Goal: Task Accomplishment & Management: Manage account settings

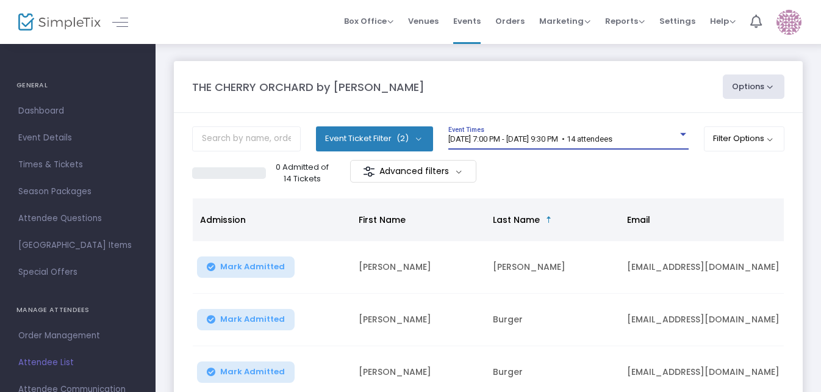
click at [679, 130] on div at bounding box center [683, 134] width 11 height 9
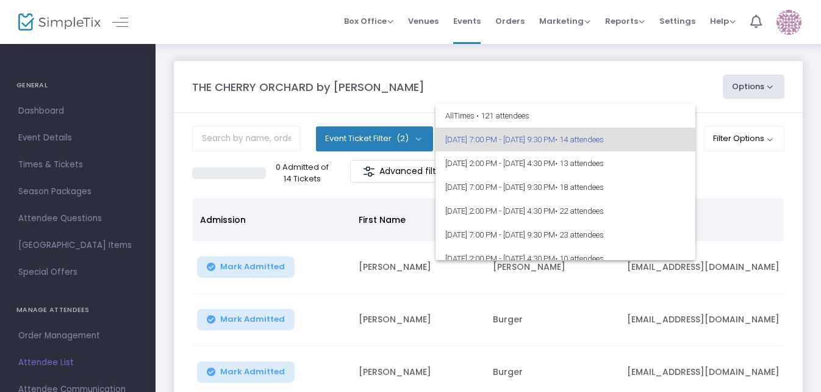
scroll to position [58, 0]
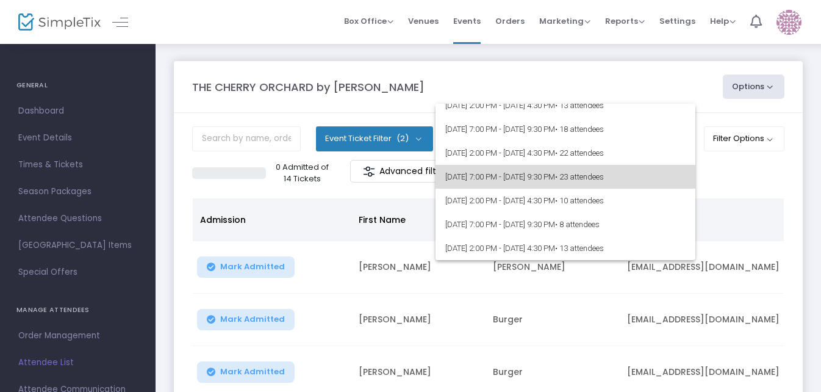
click at [604, 179] on span "• 23 attendees" at bounding box center [579, 176] width 49 height 9
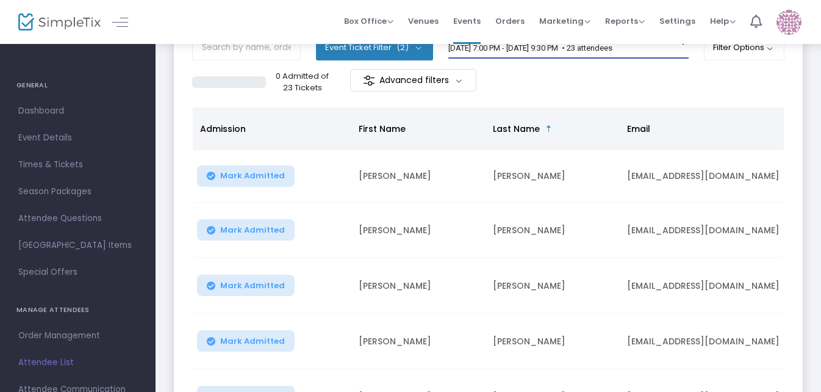
scroll to position [0, 0]
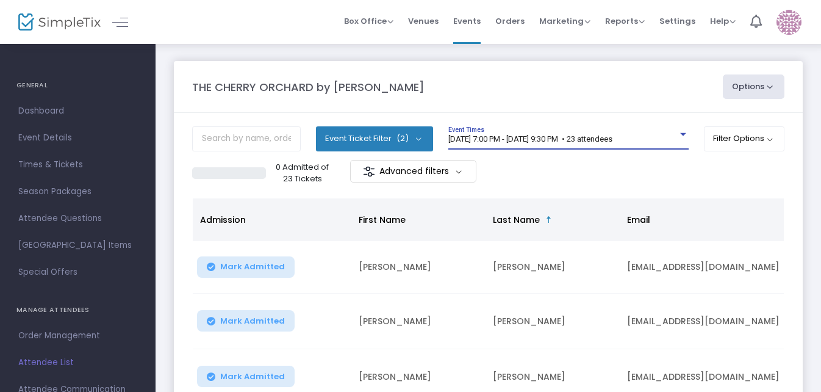
click at [680, 132] on div at bounding box center [683, 134] width 11 height 9
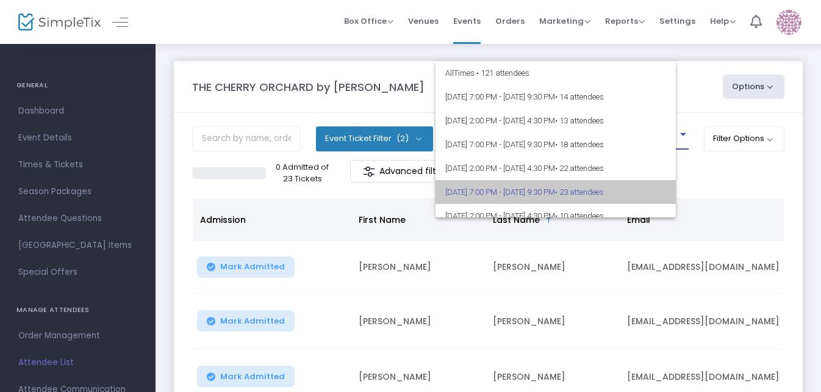
scroll to position [53, 0]
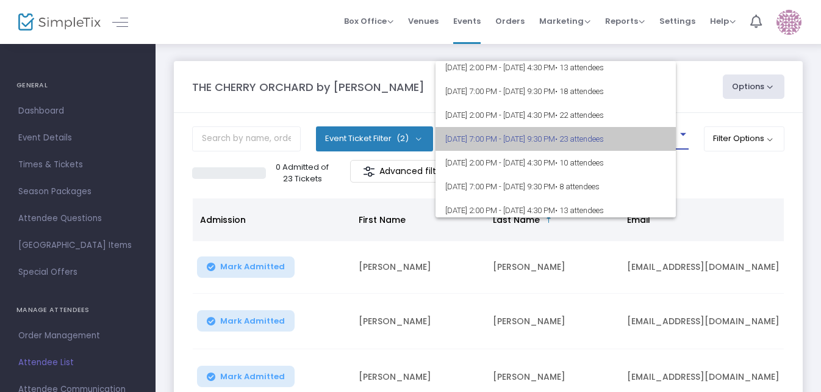
click at [676, 132] on mat-option "[DATE] 7:00 PM - [DATE] 9:30 PM • 23 attendees" at bounding box center [556, 139] width 240 height 24
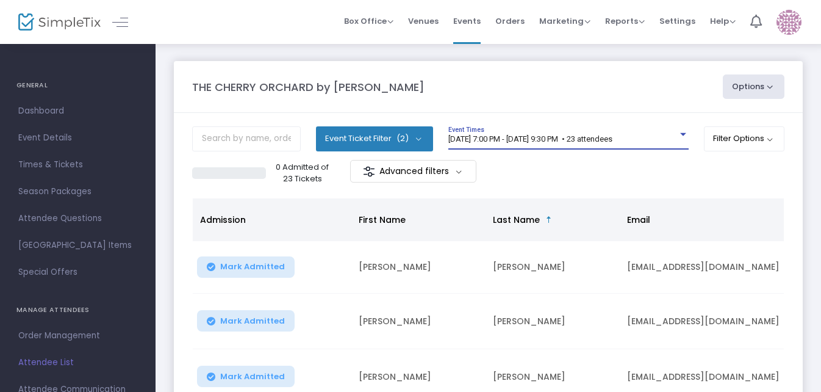
click at [678, 138] on div at bounding box center [683, 134] width 11 height 9
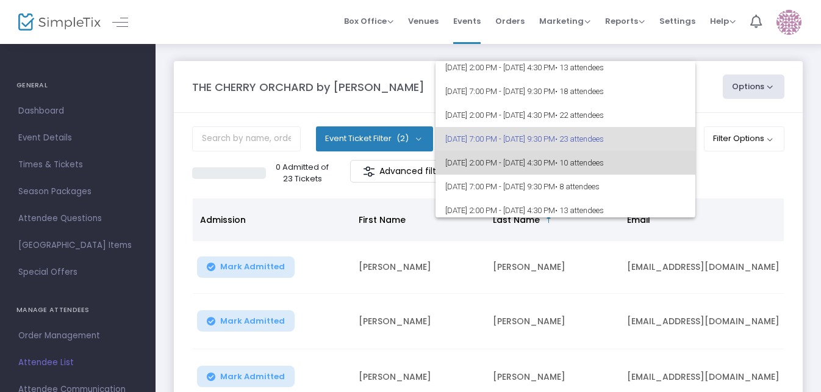
click at [604, 165] on span "• 10 attendees" at bounding box center [579, 162] width 49 height 9
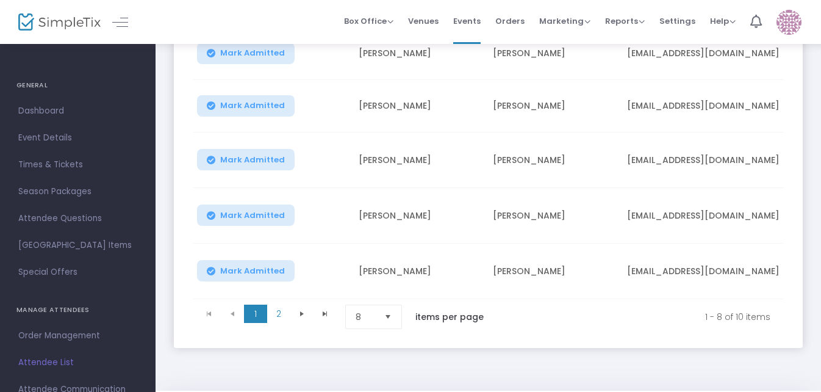
scroll to position [375, 0]
click at [283, 320] on span "2" at bounding box center [278, 313] width 23 height 18
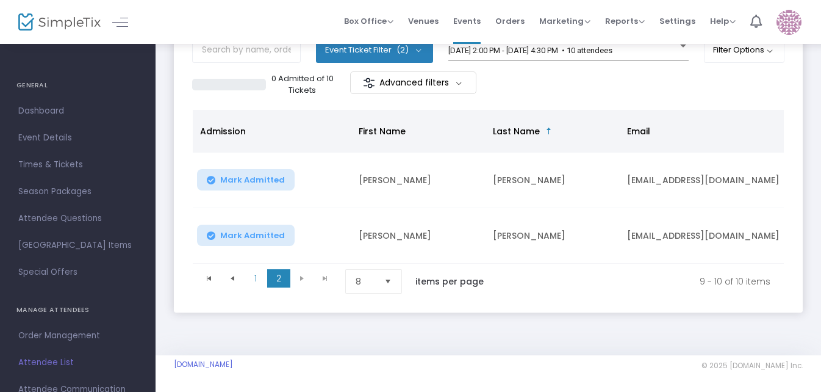
scroll to position [0, 0]
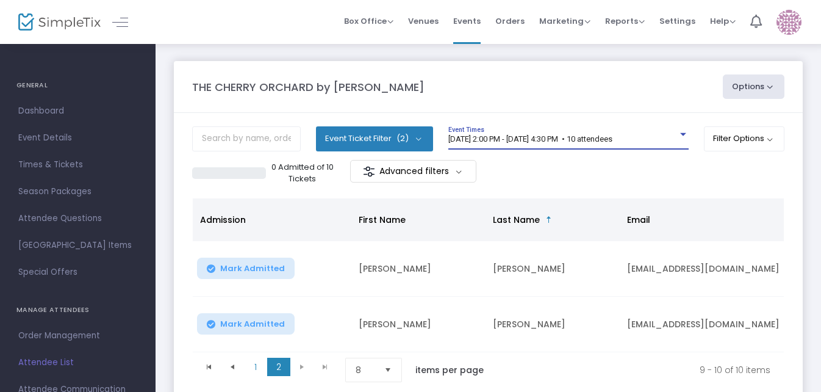
click at [678, 132] on div at bounding box center [683, 134] width 11 height 9
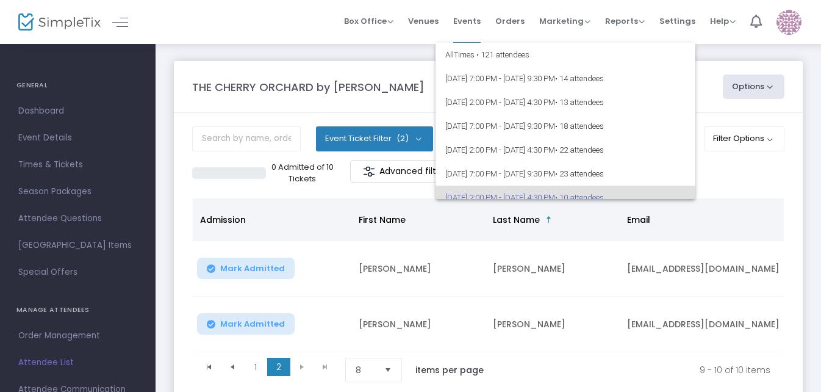
scroll to position [58, 0]
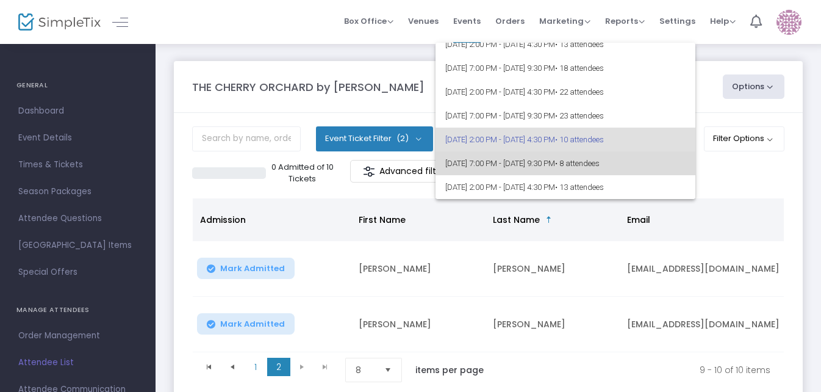
click at [641, 168] on span "[DATE] 7:00 PM - [DATE] 9:30 PM • 8 attendees" at bounding box center [565, 163] width 240 height 24
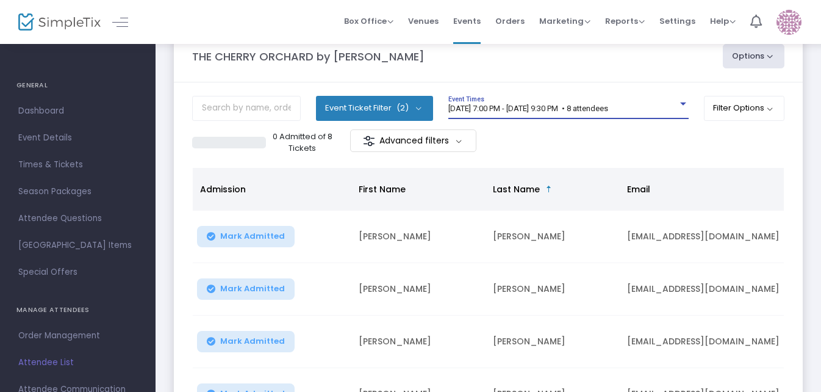
scroll to position [0, 0]
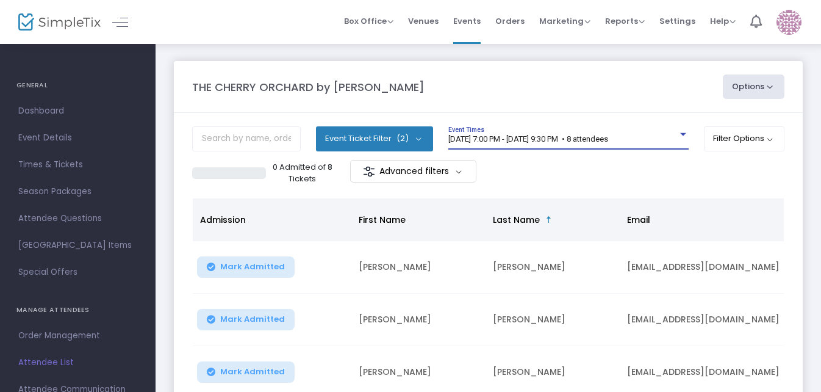
click at [681, 132] on div at bounding box center [683, 134] width 11 height 9
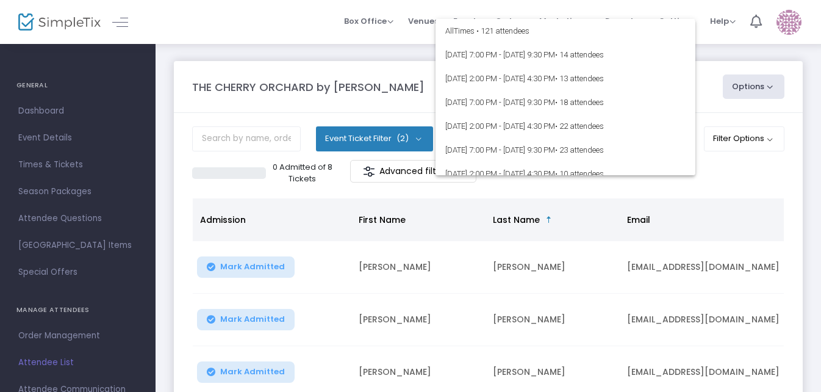
scroll to position [58, 0]
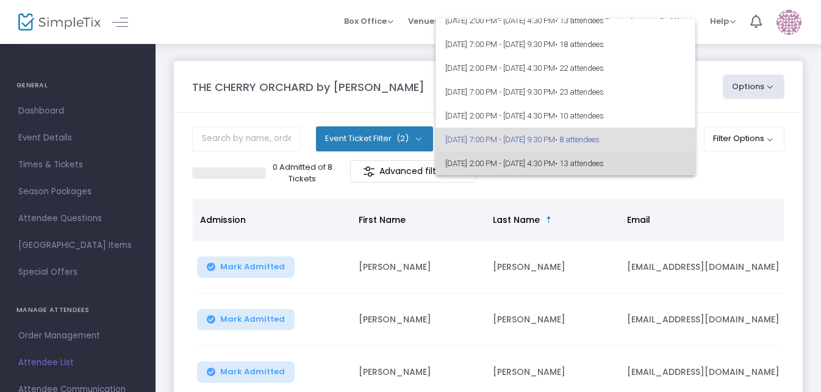
click at [604, 162] on span "• 13 attendees" at bounding box center [579, 163] width 49 height 9
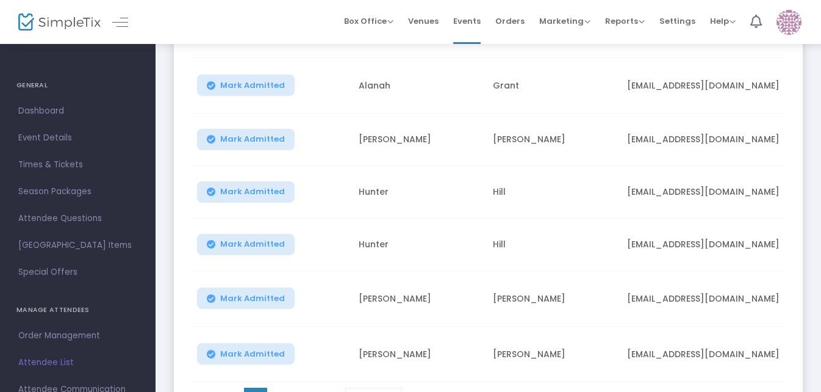
scroll to position [415, 0]
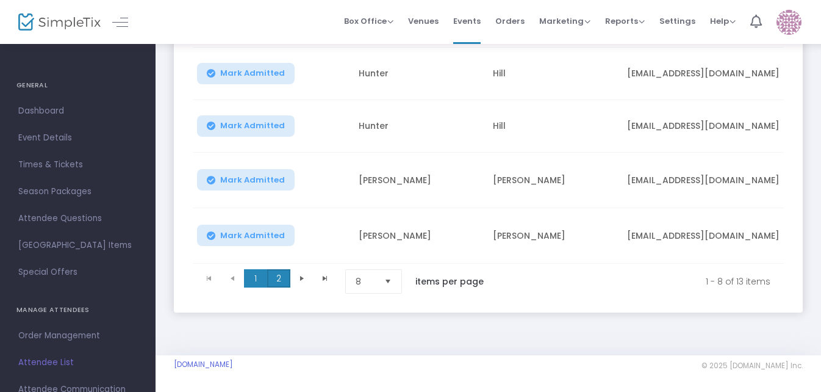
click at [280, 276] on span "2" at bounding box center [278, 278] width 23 height 18
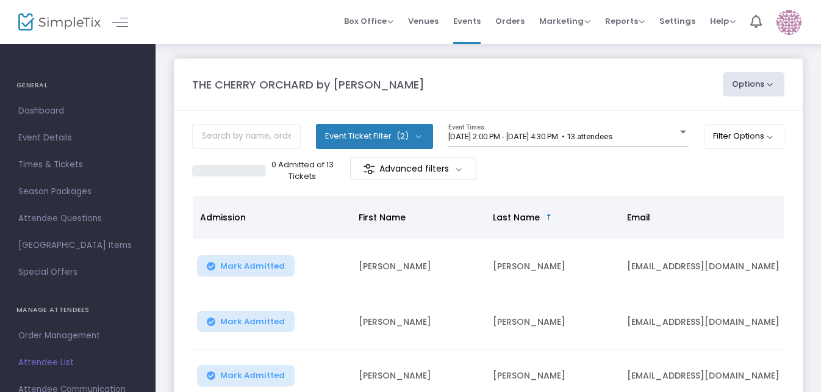
scroll to position [2, 0]
click at [302, 265] on div "Mark Admitted" at bounding box center [272, 266] width 144 height 21
